Goal: Information Seeking & Learning: Learn about a topic

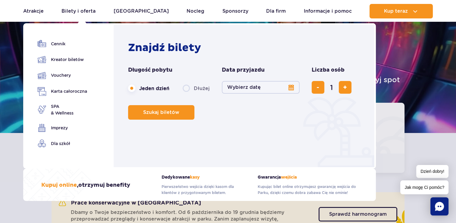
scroll to position [60, 0]
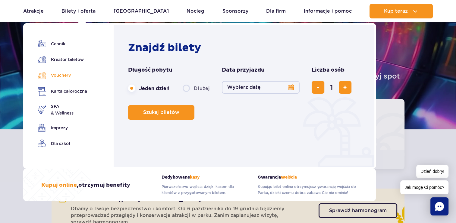
click at [63, 74] on link "Vouchery" at bounding box center [62, 75] width 49 height 9
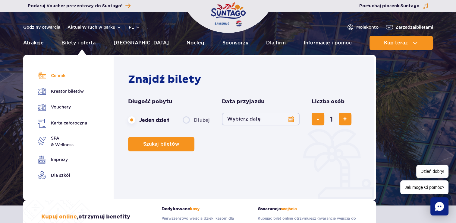
click at [64, 74] on link "Cennik" at bounding box center [62, 75] width 49 height 8
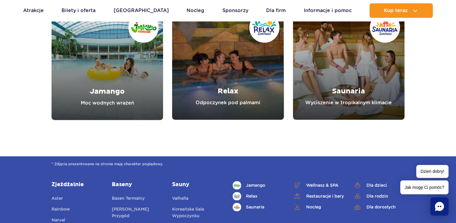
scroll to position [724, 0]
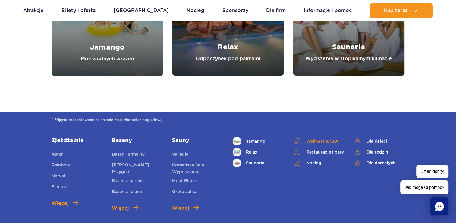
click at [317, 141] on span "Wellness & SPA" at bounding box center [322, 141] width 32 height 7
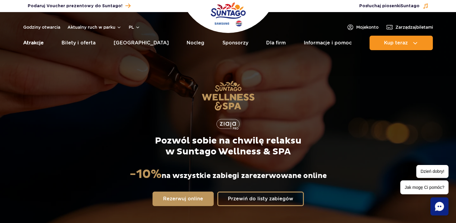
click at [35, 47] on link "Atrakcje" at bounding box center [33, 43] width 21 height 14
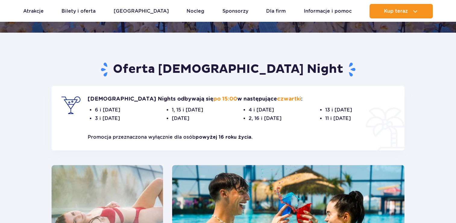
scroll to position [181, 0]
